Goal: Transaction & Acquisition: Obtain resource

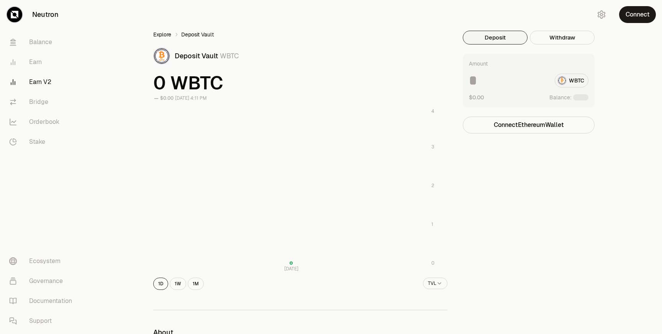
click at [157, 37] on link "Explore" at bounding box center [162, 35] width 18 height 8
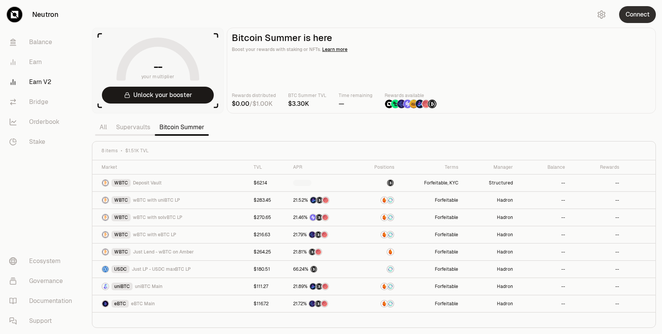
click at [637, 19] on button "Connect" at bounding box center [637, 14] width 37 height 17
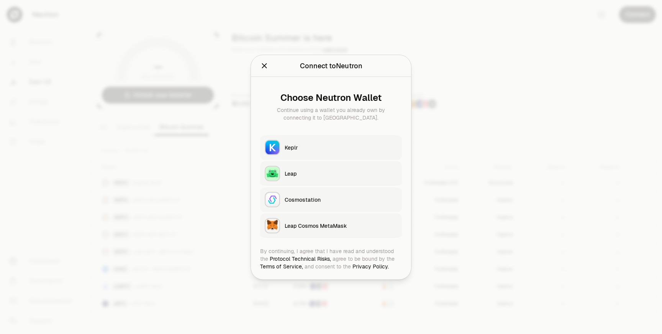
click at [368, 148] on div "Keplr" at bounding box center [341, 147] width 113 height 8
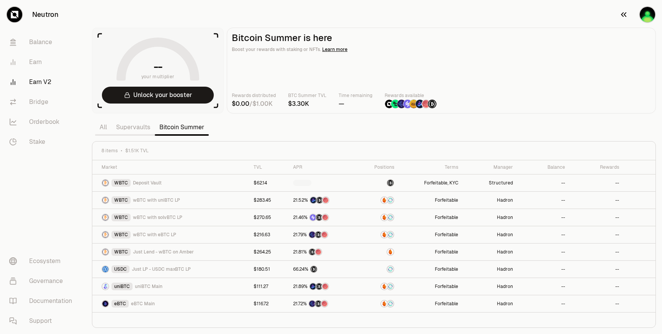
click at [651, 20] on img "button" at bounding box center [647, 14] width 15 height 15
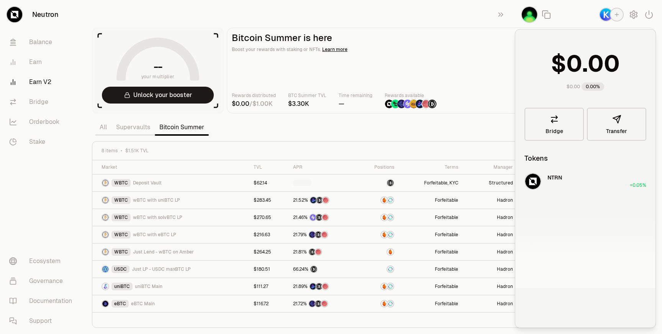
click at [615, 18] on div "button" at bounding box center [617, 15] width 14 height 14
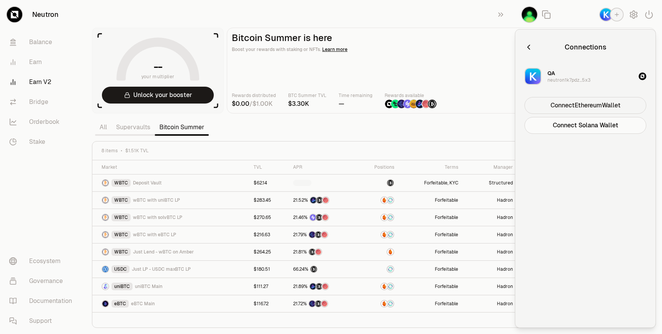
click at [569, 106] on button "Connect Ethereum Wallet" at bounding box center [586, 105] width 122 height 17
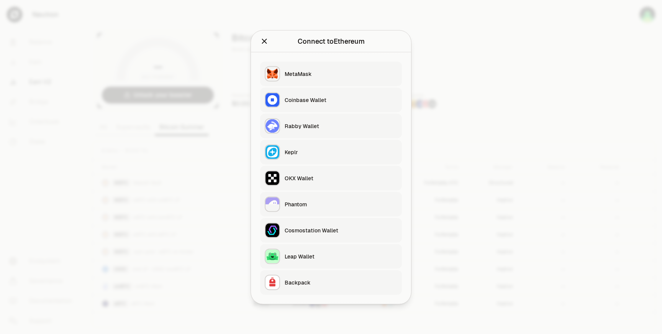
click at [342, 67] on button "MetaMask" at bounding box center [331, 73] width 142 height 25
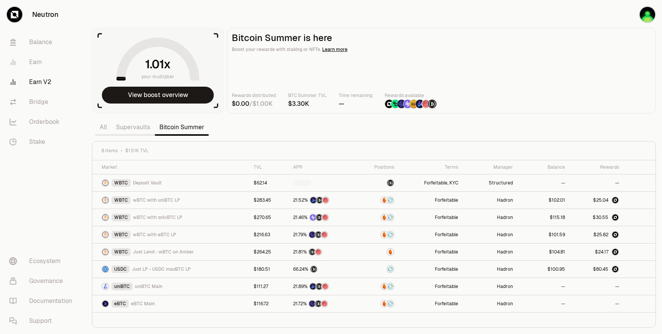
click at [141, 127] on link "Supervaults" at bounding box center [133, 127] width 43 height 15
click at [141, 129] on link "Supervaults" at bounding box center [133, 127] width 43 height 15
click at [262, 135] on section "your multiplier View boost overview Bitcoin Summer is here Boost your rewards w…" at bounding box center [374, 167] width 577 height 334
click at [104, 128] on link "All" at bounding box center [103, 127] width 16 height 15
click at [145, 125] on link "Supervaults" at bounding box center [133, 127] width 43 height 15
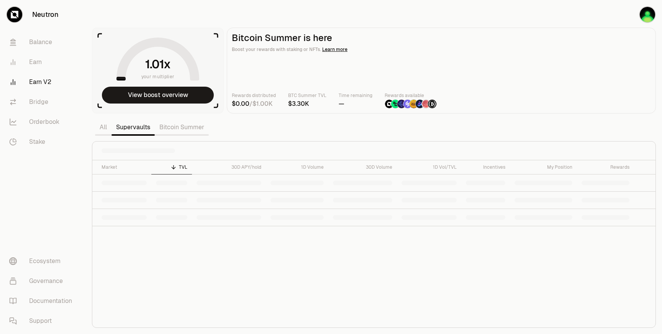
click at [287, 126] on section "your multiplier View boost overview Bitcoin Summer is here Boost your rewards w…" at bounding box center [374, 167] width 577 height 334
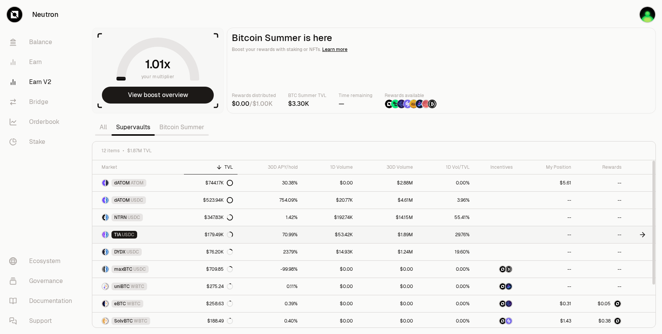
scroll to position [54, 0]
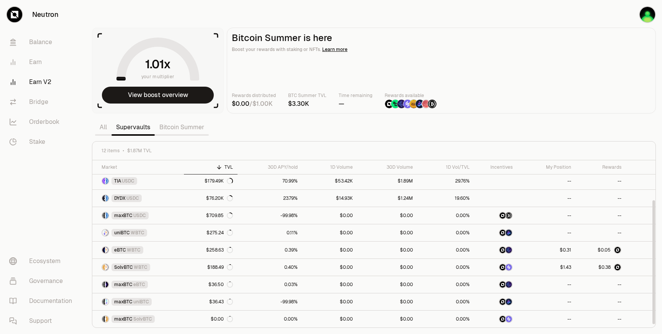
click at [181, 126] on link "Bitcoin Summer" at bounding box center [182, 127] width 54 height 15
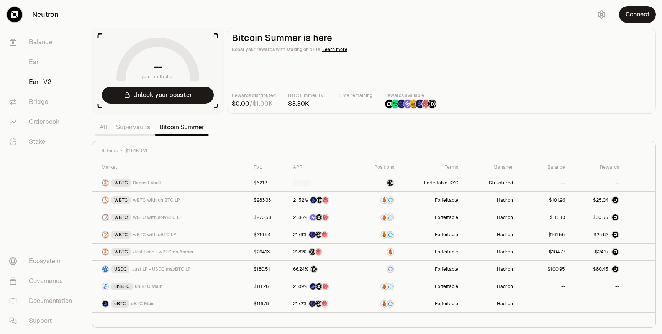
click at [143, 130] on link "Supervaults" at bounding box center [133, 127] width 43 height 15
